Goal: Information Seeking & Learning: Find specific fact

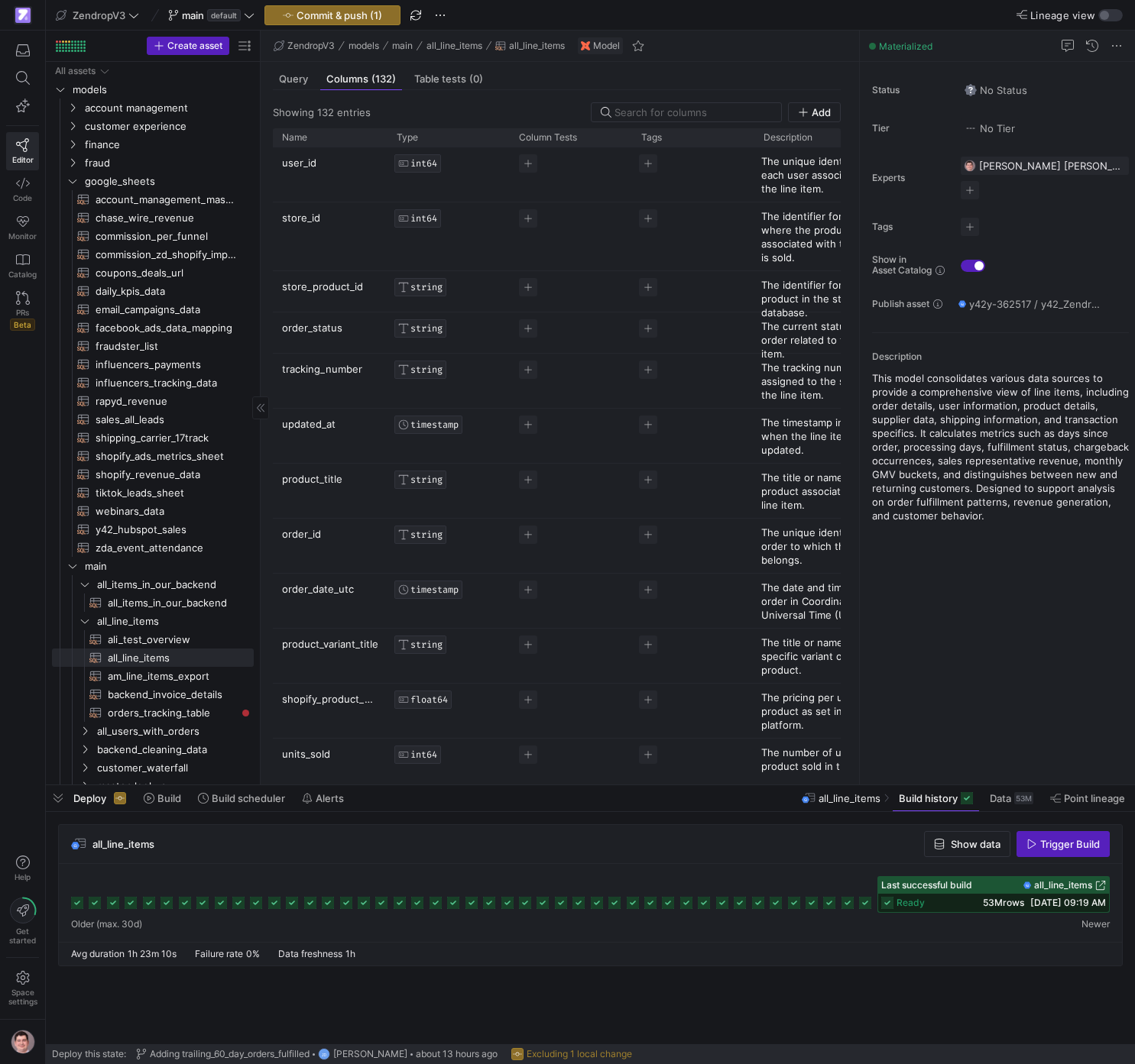
scroll to position [5812, 0]
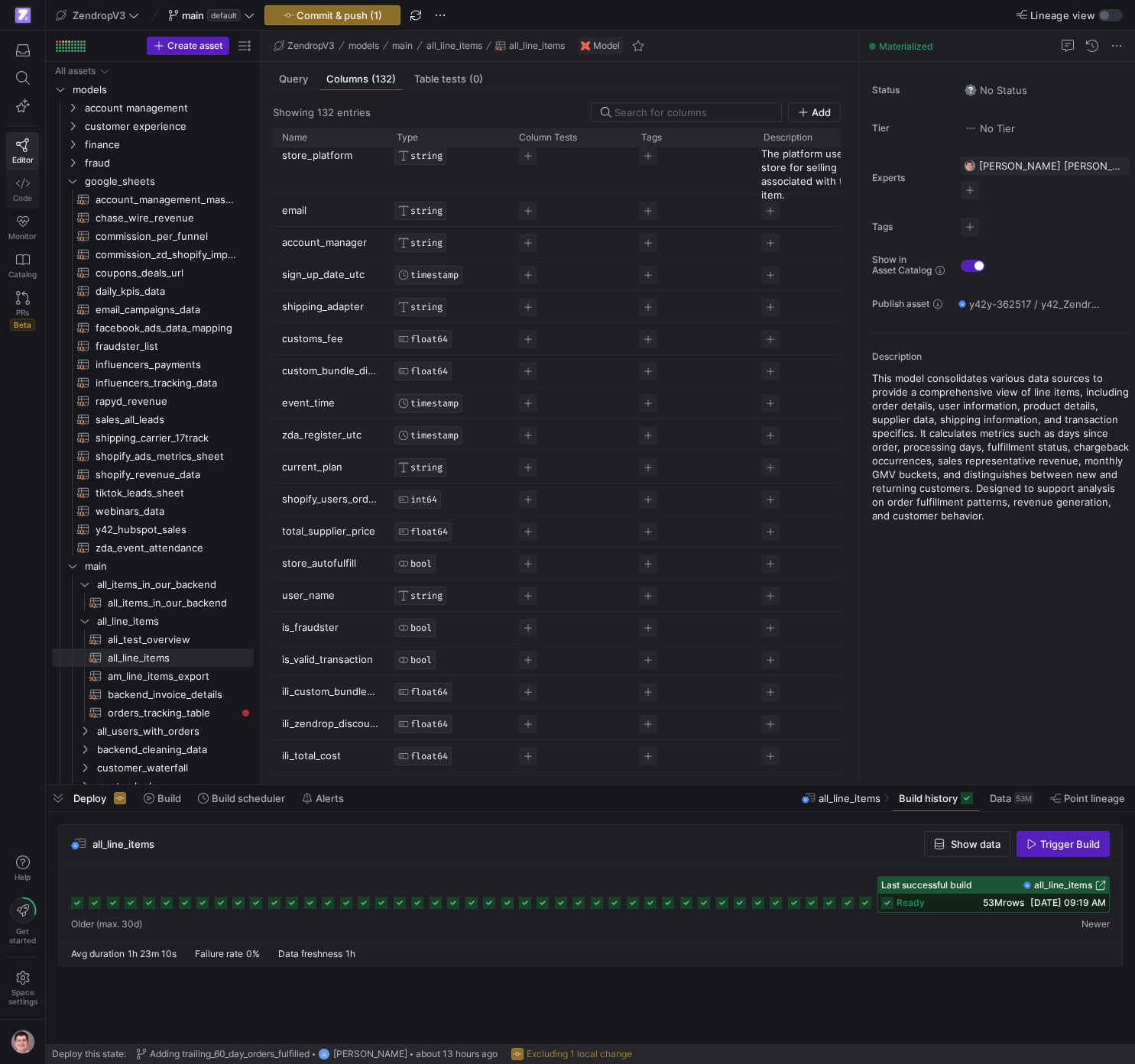
click at [25, 185] on icon at bounding box center [23, 184] width 14 height 14
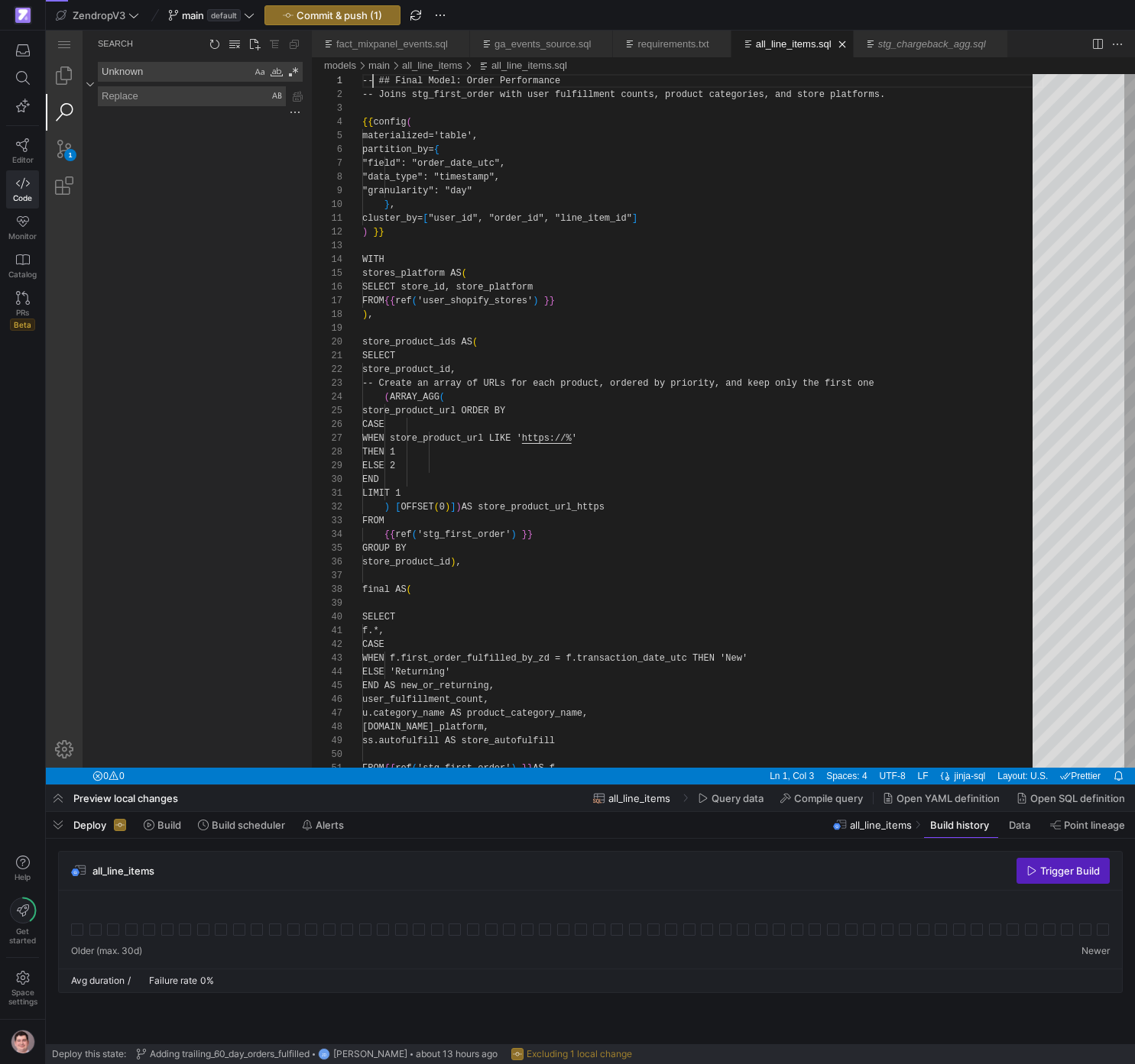
scroll to position [0, 11]
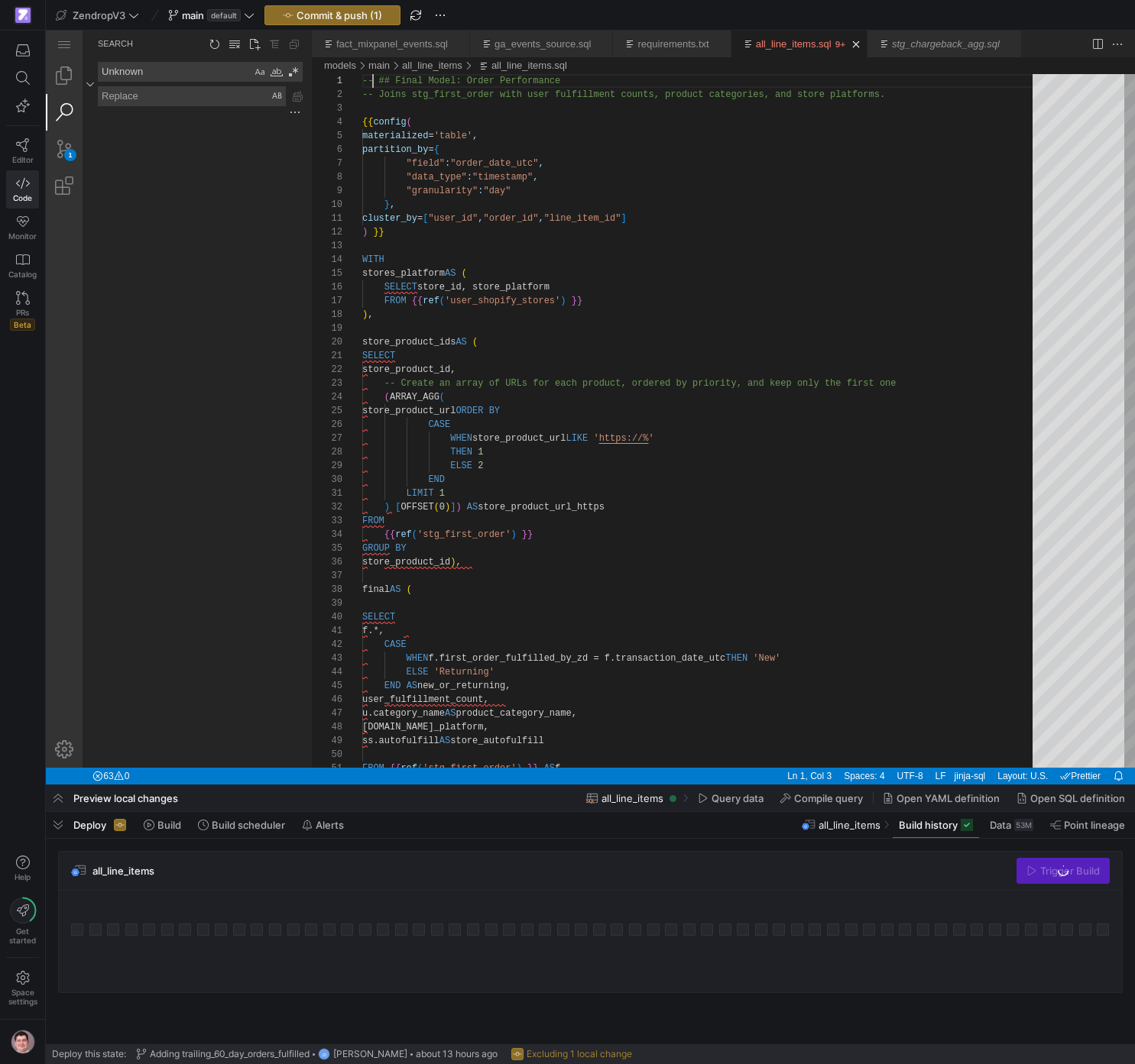
click at [208, 77] on textarea "Unknown" at bounding box center [175, 72] width 152 height 19
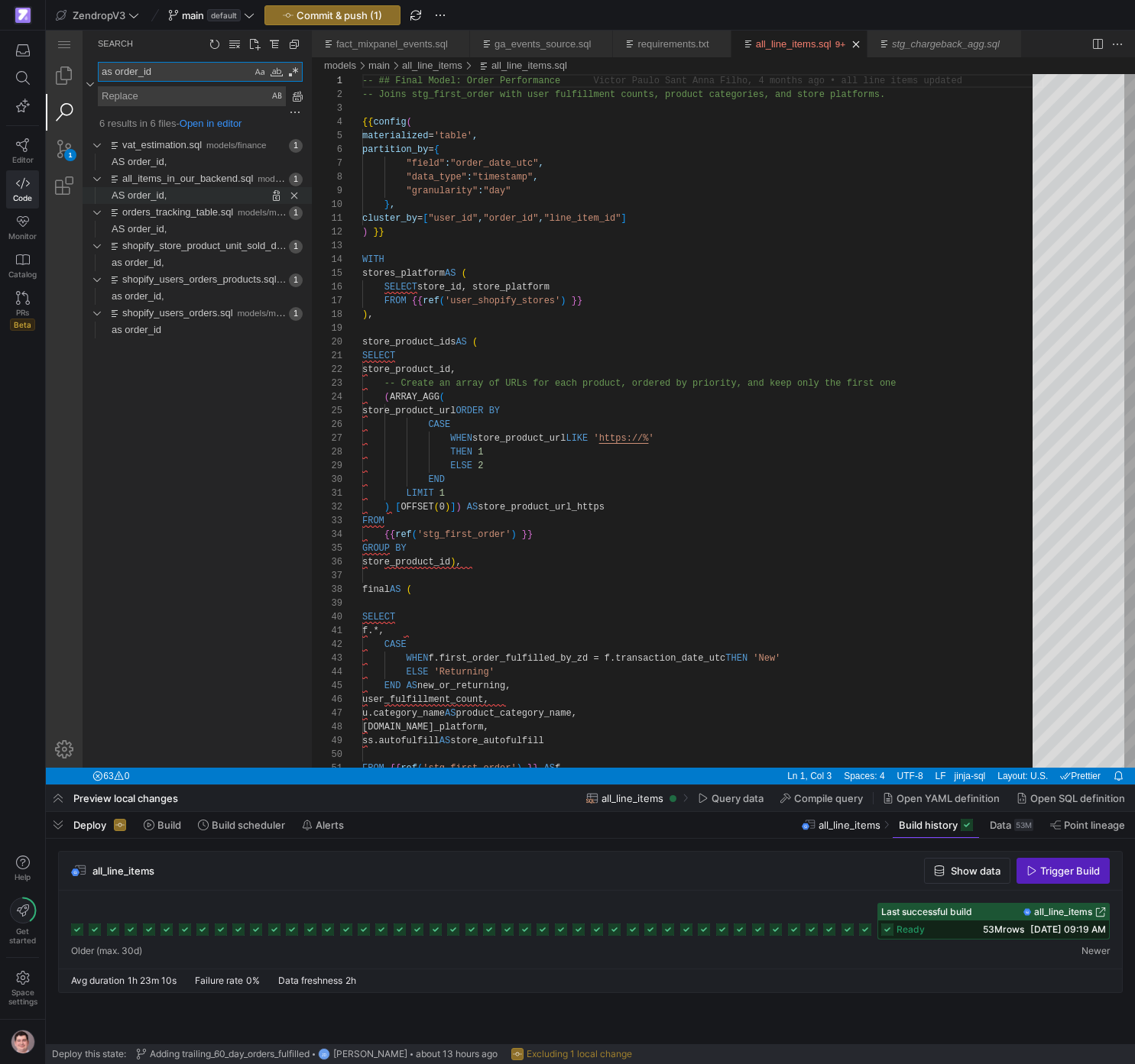
type textarea "as order_id"
click at [188, 198] on span "Found '' at column 47 in line 'AS order_id,'" at bounding box center [239, 196] width 145 height 17
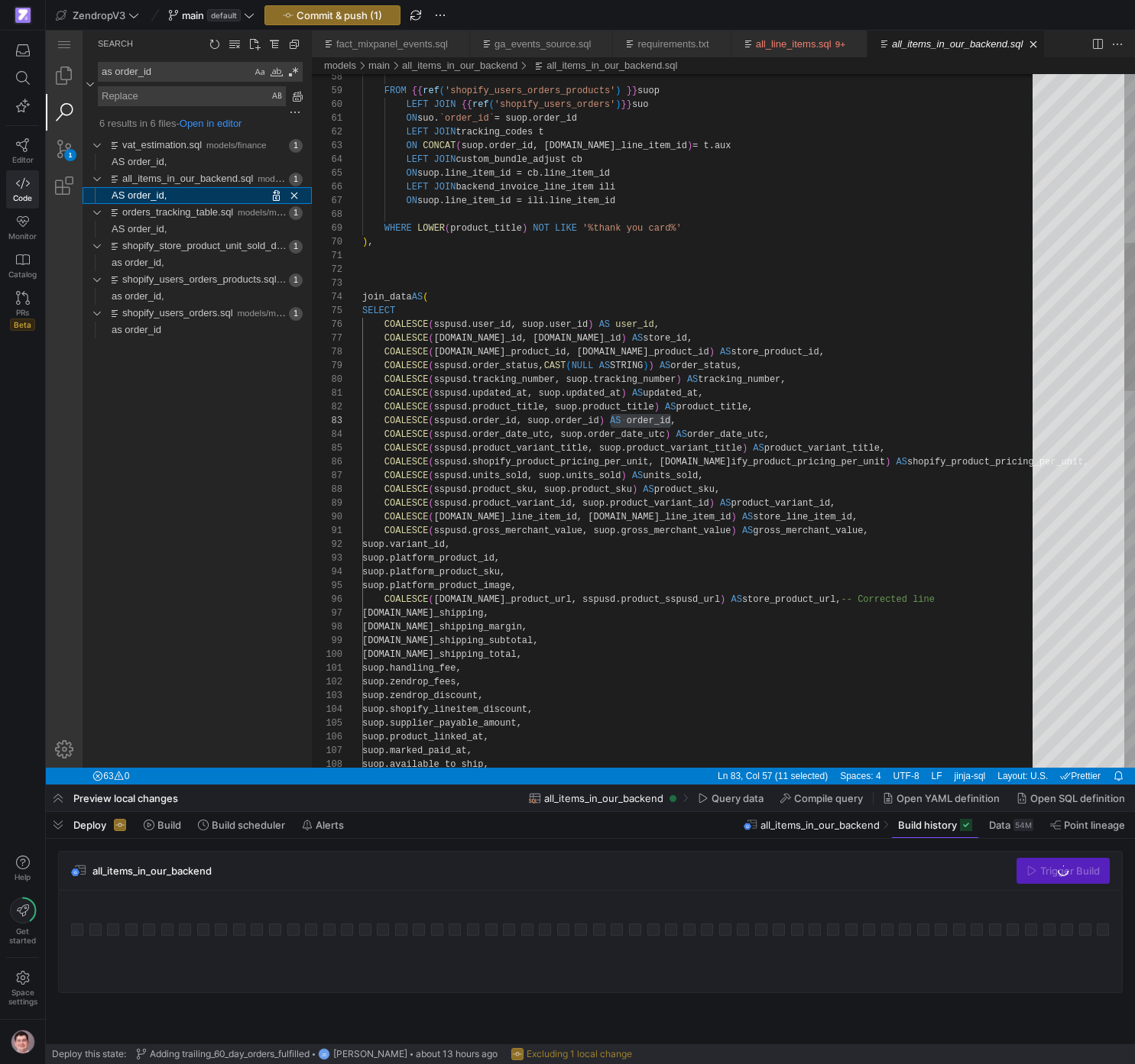
scroll to position [110, 309]
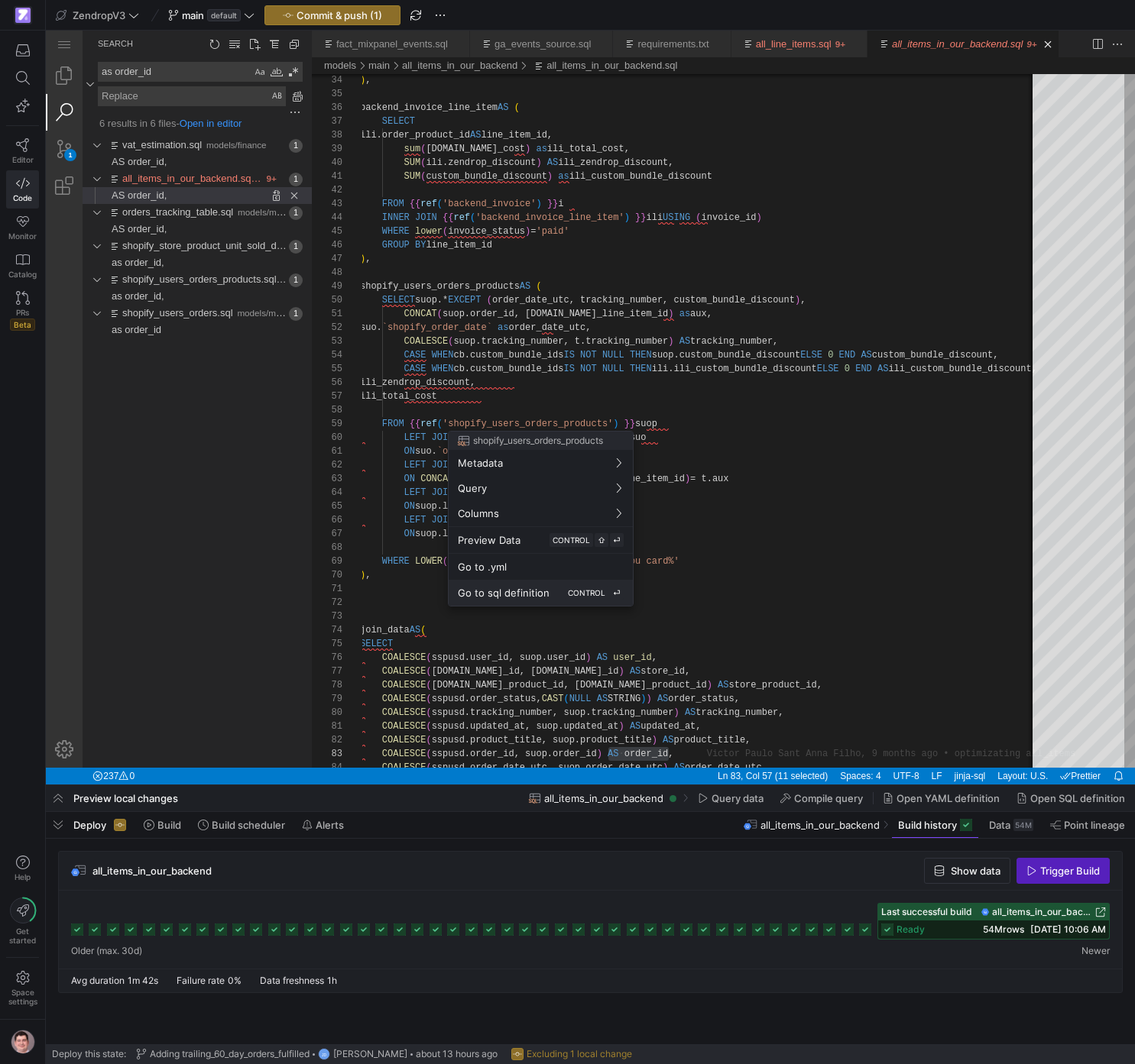
click at [538, 591] on span "Go to sql definition" at bounding box center [503, 593] width 92 height 12
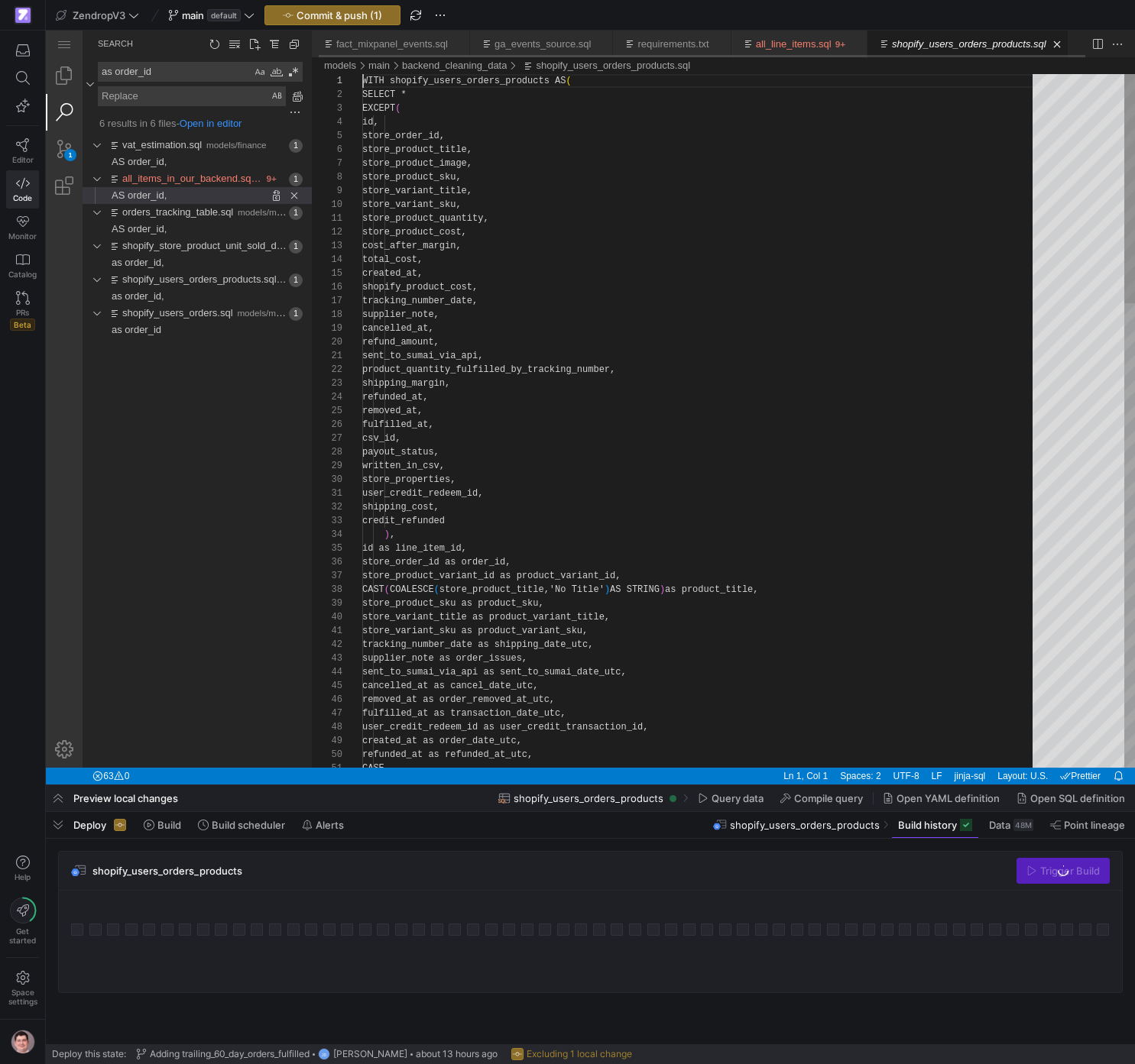
scroll to position [0, 7]
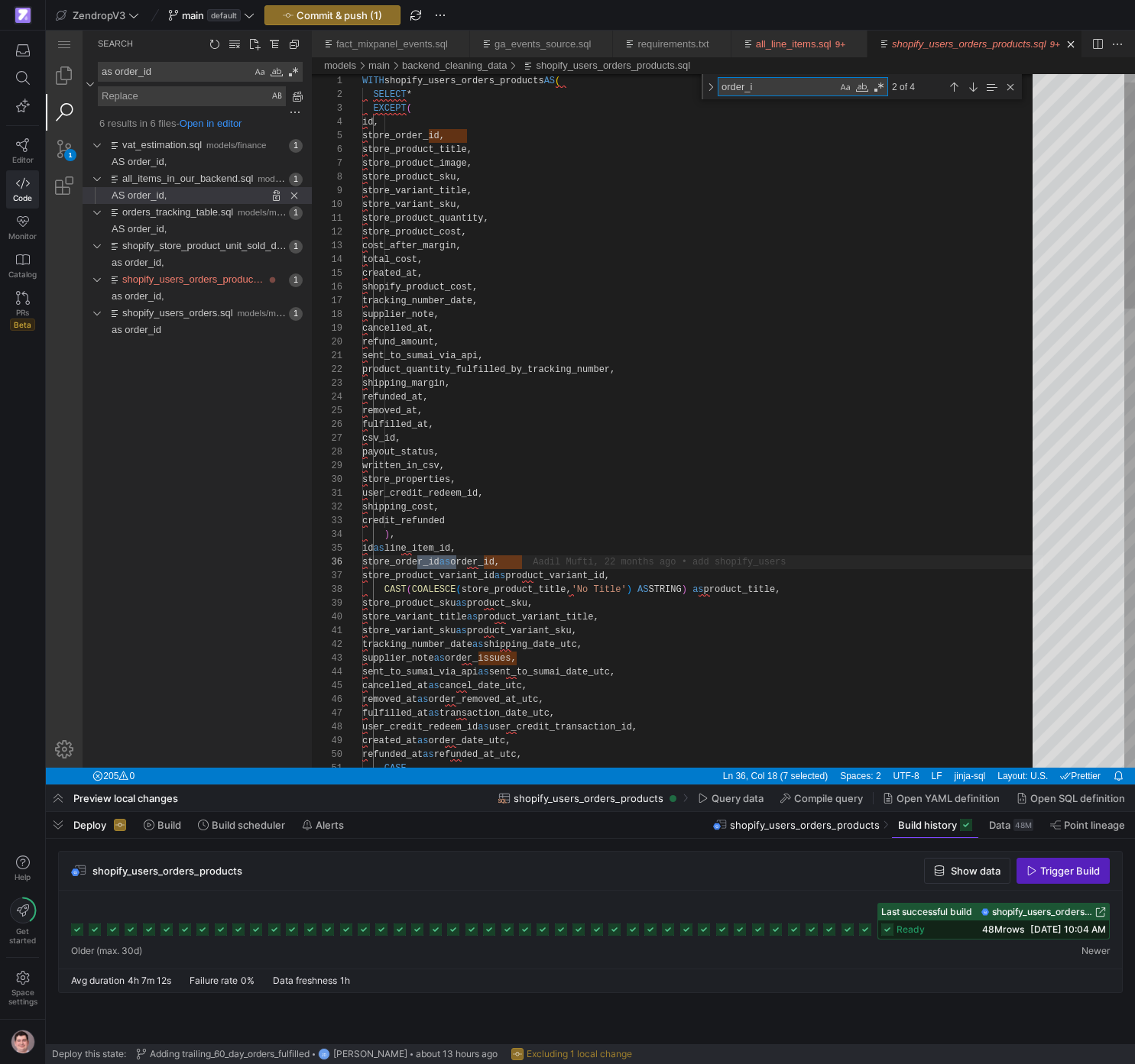
scroll to position [0, 100]
type textarea "order_id"
